Goal: Transaction & Acquisition: Subscribe to service/newsletter

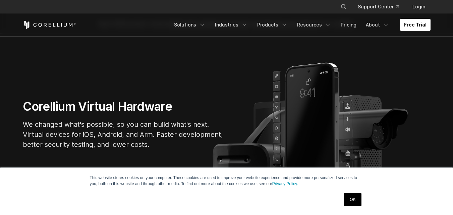
scroll to position [34, 0]
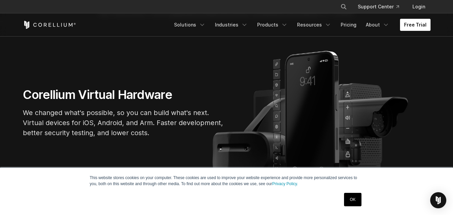
click at [424, 27] on link "Free Trial" at bounding box center [415, 25] width 31 height 12
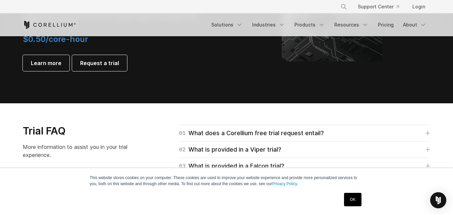
scroll to position [939, 0]
